Goal: Find specific page/section: Find specific page/section

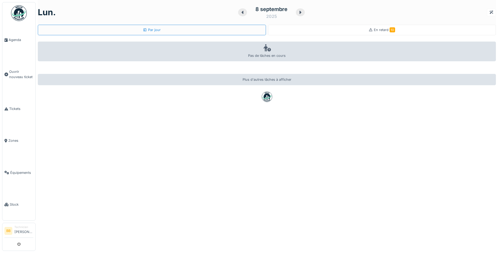
click at [369, 30] on icon at bounding box center [370, 29] width 3 height 3
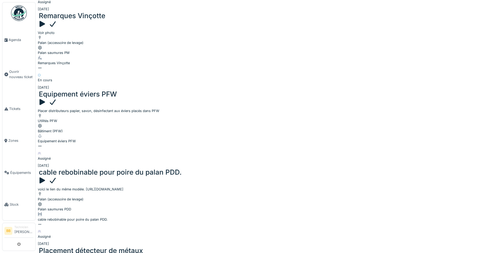
scroll to position [473, 0]
click at [13, 39] on span "Agenda" at bounding box center [21, 39] width 25 height 5
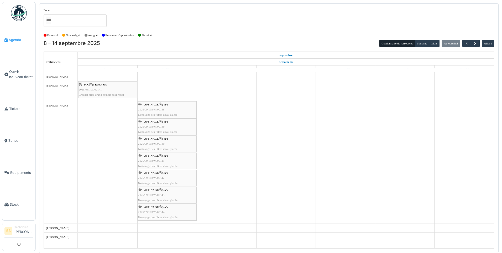
click at [22, 40] on span "Agenda" at bounding box center [21, 39] width 25 height 5
click at [151, 106] on div "AFFINAGE | n/a 2025/09/103/M/00138 Nettoyage des filtres d'eau glacée" at bounding box center [167, 109] width 58 height 15
